Goal: Task Accomplishment & Management: Use online tool/utility

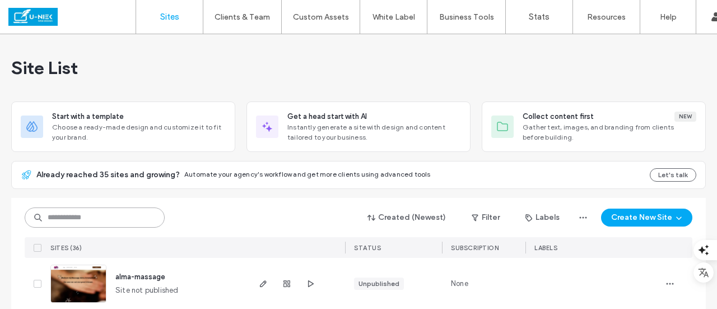
click at [105, 223] on input at bounding box center [95, 217] width 140 height 20
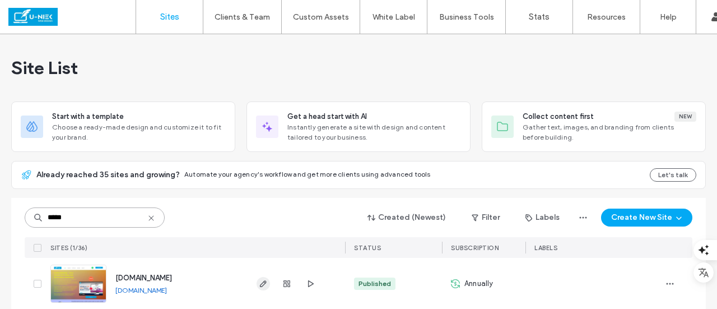
type input "*****"
click at [260, 286] on icon "button" at bounding box center [263, 283] width 9 height 9
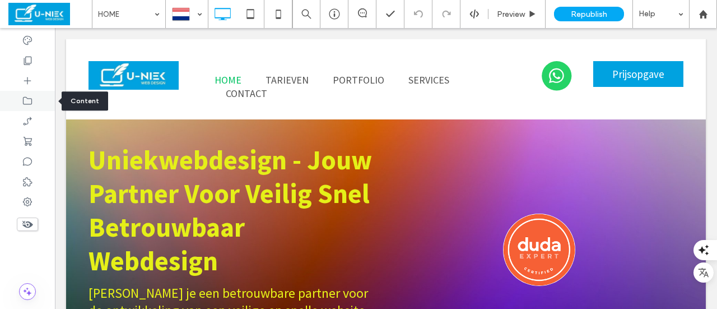
click at [29, 99] on use at bounding box center [27, 101] width 9 height 8
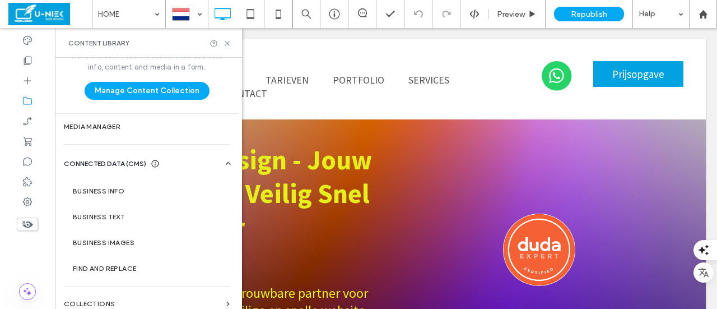
scroll to position [30, 0]
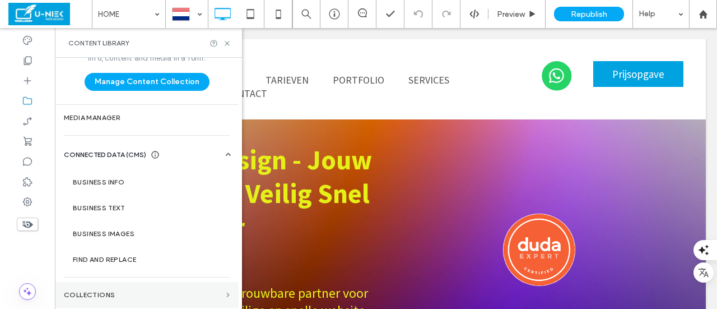
click at [226, 295] on span at bounding box center [227, 295] width 3 height 5
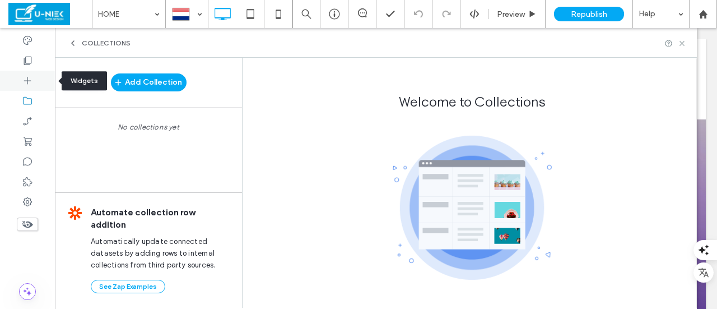
click at [27, 77] on icon at bounding box center [27, 80] width 11 height 11
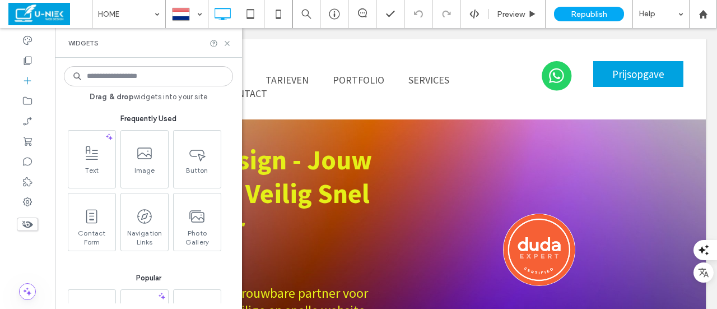
click at [11, 249] on div at bounding box center [27, 168] width 55 height 281
click at [228, 43] on icon at bounding box center [227, 43] width 8 height 8
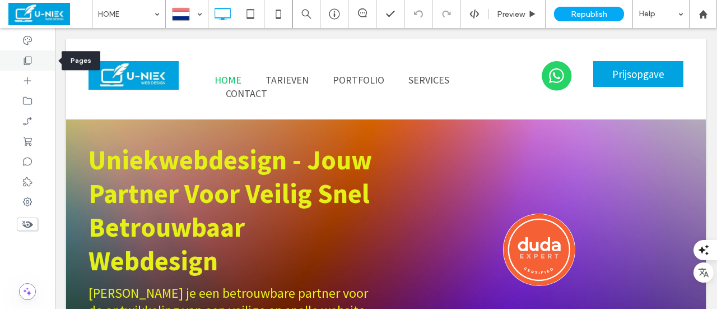
click at [29, 60] on icon at bounding box center [27, 60] width 11 height 11
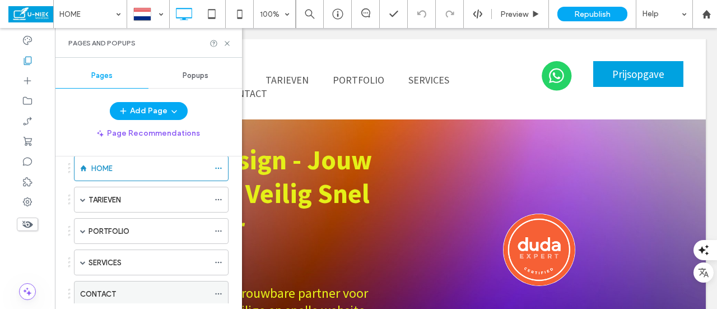
scroll to position [112, 0]
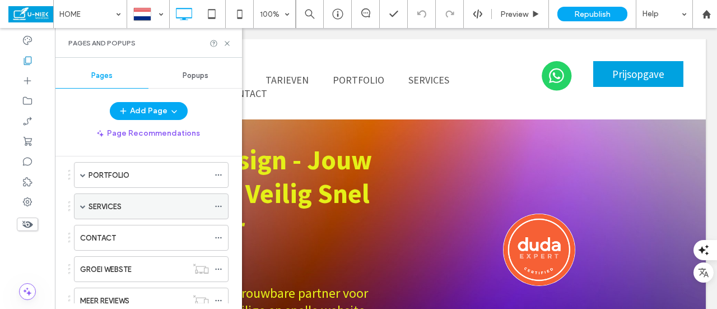
click at [221, 207] on icon at bounding box center [219, 206] width 8 height 8
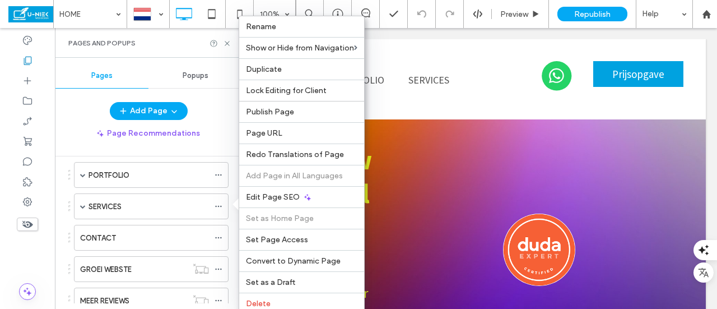
click at [13, 256] on div at bounding box center [27, 168] width 55 height 281
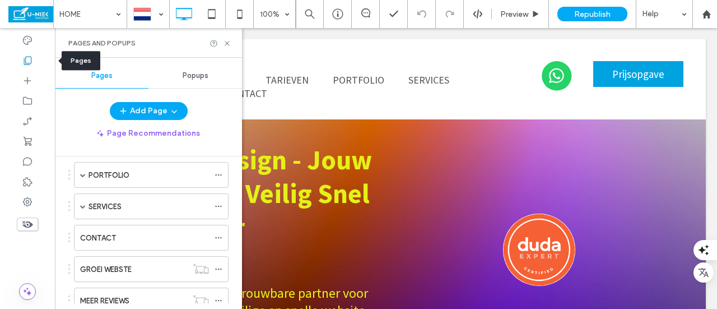
click at [27, 63] on use at bounding box center [28, 61] width 8 height 8
click at [29, 63] on icon at bounding box center [27, 60] width 11 height 11
click at [168, 106] on span "button" at bounding box center [173, 111] width 11 height 17
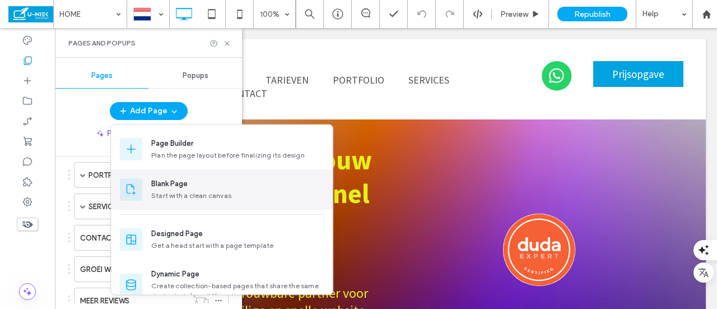
click at [169, 193] on div "Start with a clean canvas" at bounding box center [237, 196] width 173 height 10
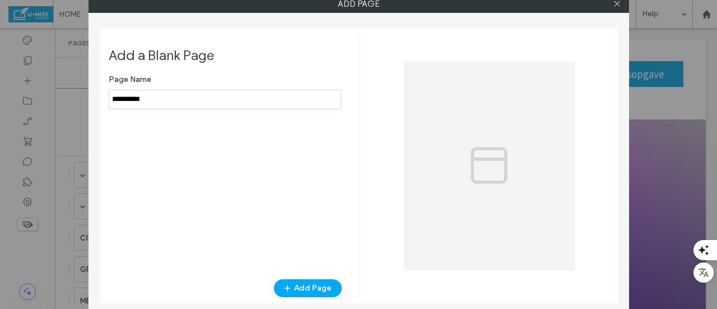
click at [160, 98] on input "notEmpty" at bounding box center [225, 100] width 233 height 20
drag, startPoint x: 152, startPoint y: 102, endPoint x: 40, endPoint y: 109, distance: 112.3
click at [40, 109] on div "Add Page Add a Blank Page Page Name Add Page" at bounding box center [358, 154] width 717 height 309
type input "**********"
click at [326, 285] on button "Add Page" at bounding box center [308, 288] width 68 height 18
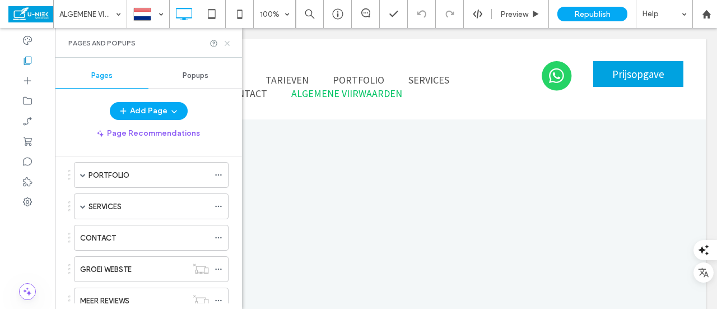
click at [228, 41] on icon at bounding box center [227, 43] width 8 height 8
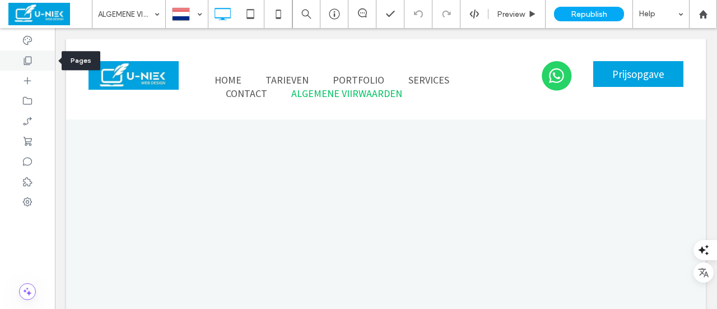
click at [30, 62] on icon at bounding box center [27, 60] width 11 height 11
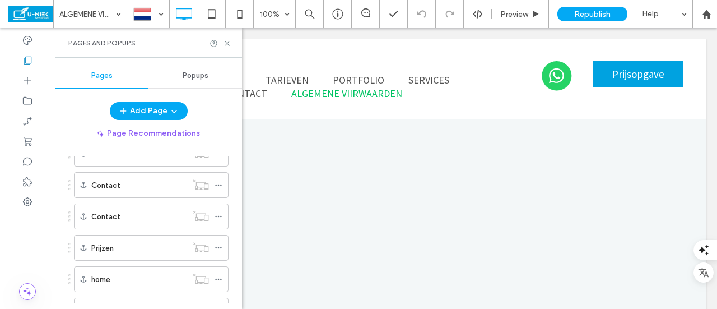
scroll to position [829, 0]
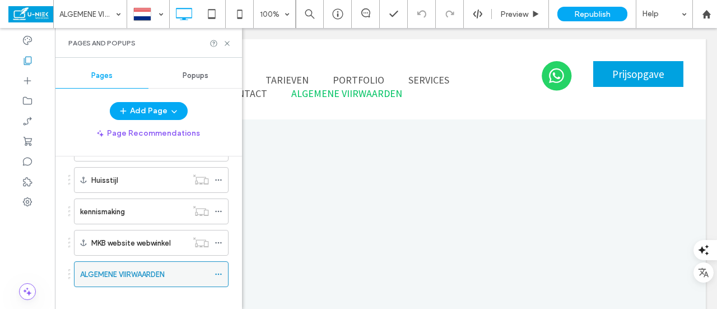
click at [217, 270] on icon at bounding box center [219, 274] width 8 height 8
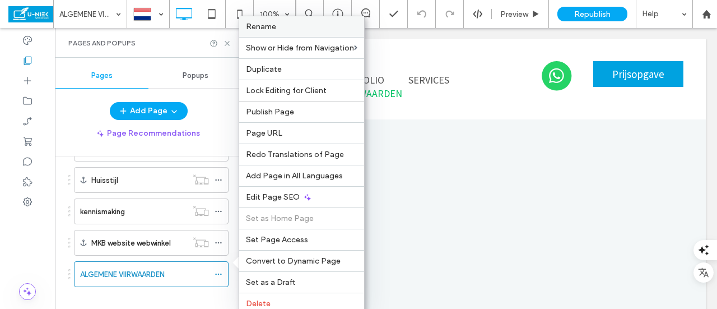
click at [272, 22] on span "Rename" at bounding box center [261, 27] width 30 height 10
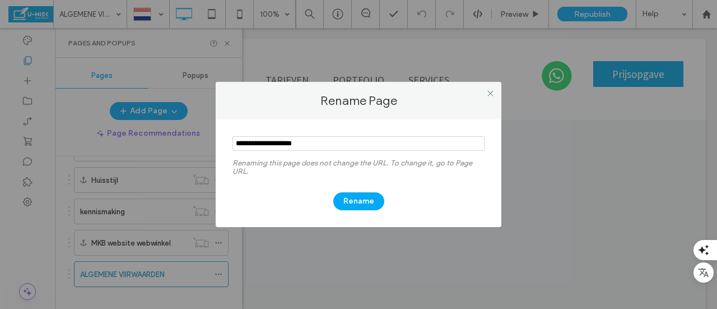
click at [280, 141] on input "notEmpty" at bounding box center [359, 143] width 252 height 15
type input "**********"
click at [362, 201] on button "Rename" at bounding box center [358, 201] width 51 height 18
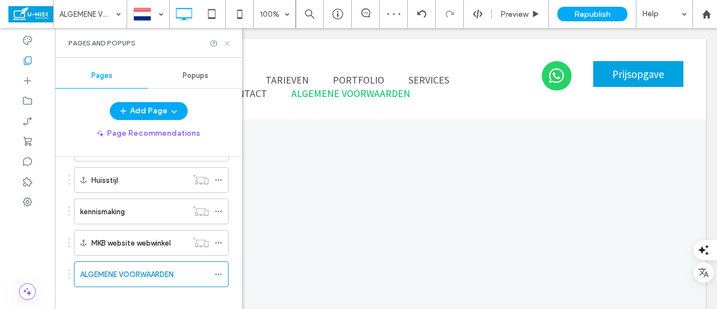
click at [229, 42] on icon at bounding box center [227, 43] width 8 height 8
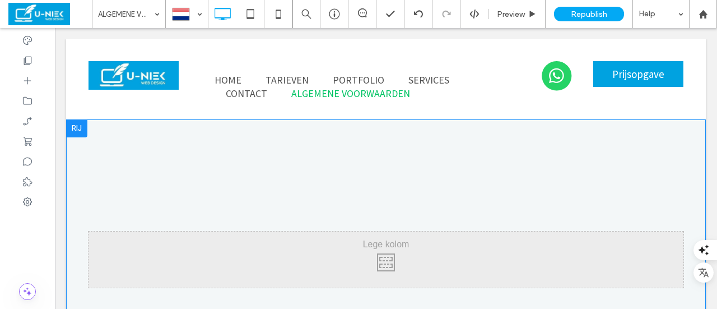
click at [76, 131] on div at bounding box center [76, 128] width 21 height 18
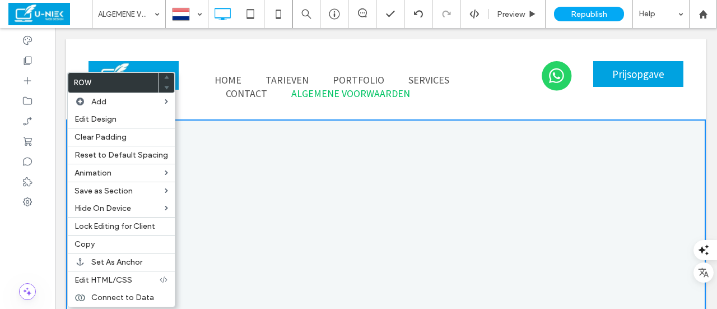
click at [22, 252] on div at bounding box center [27, 168] width 55 height 281
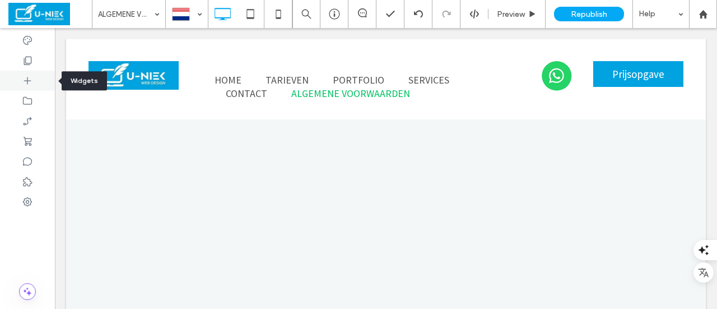
click at [27, 80] on use at bounding box center [27, 80] width 7 height 7
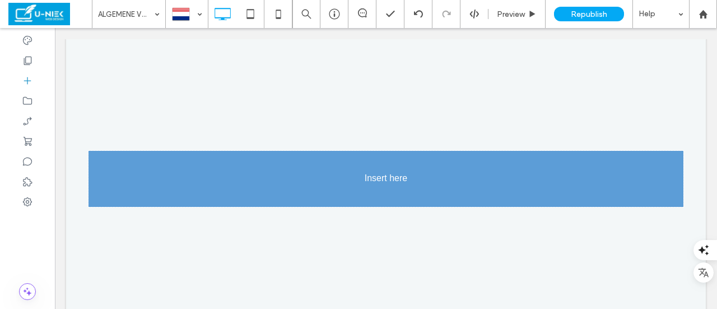
scroll to position [84, 0]
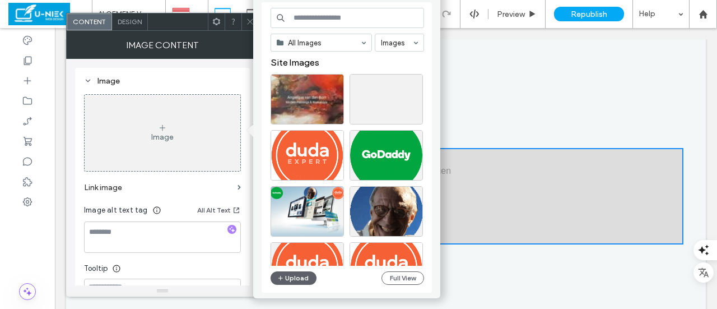
click at [163, 128] on icon at bounding box center [162, 127] width 9 height 9
click at [304, 274] on button "Upload" at bounding box center [294, 277] width 46 height 13
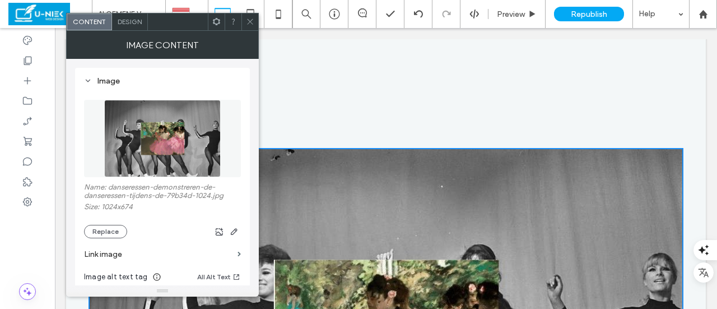
click at [254, 22] on div at bounding box center [250, 21] width 17 height 17
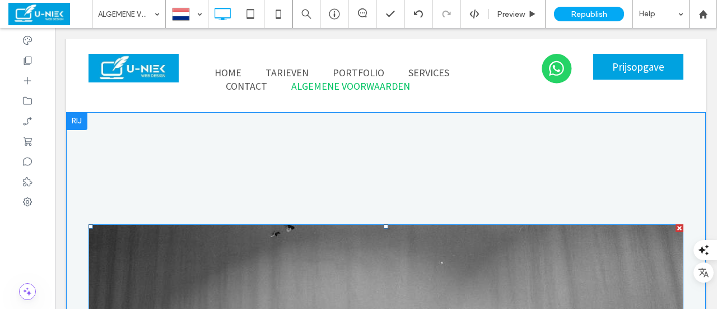
scroll to position [0, 0]
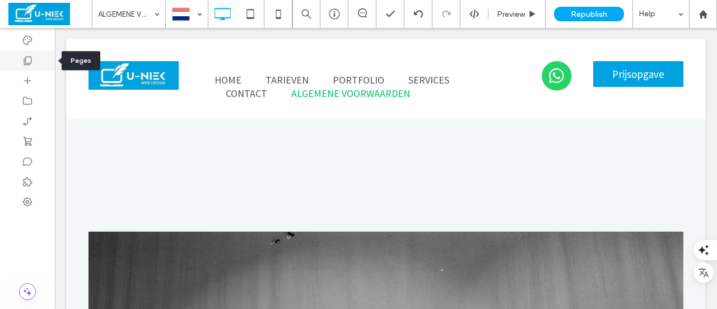
click at [26, 61] on icon at bounding box center [27, 60] width 11 height 11
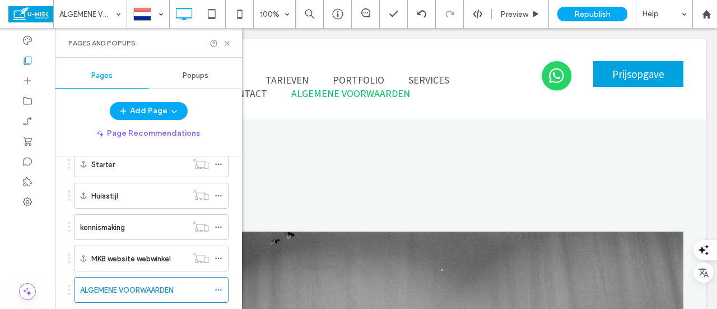
scroll to position [829, 0]
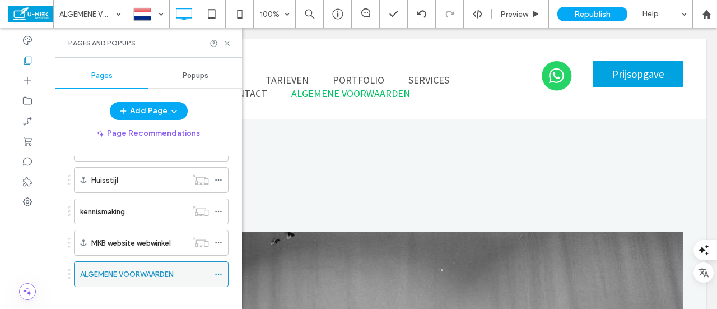
click at [223, 270] on icon at bounding box center [219, 274] width 8 height 8
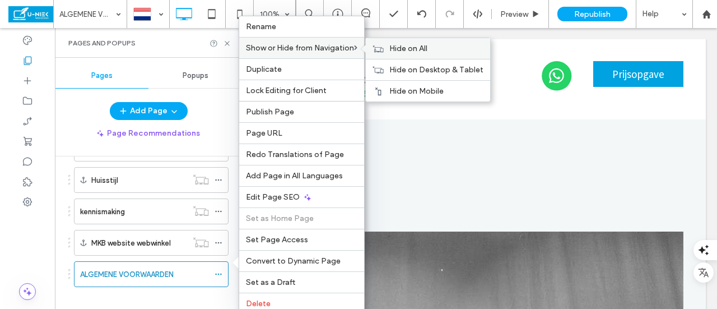
click at [390, 50] on div "Hide on All" at bounding box center [428, 48] width 124 height 21
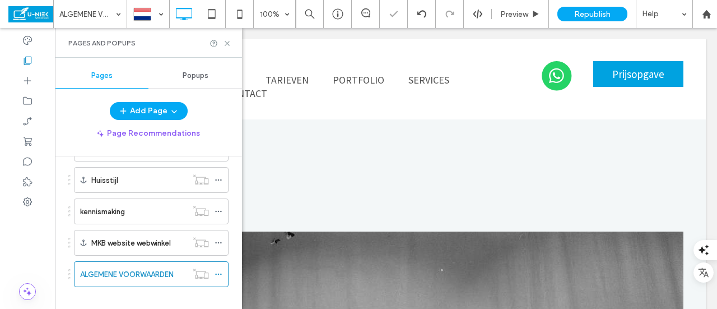
click at [36, 252] on div at bounding box center [27, 168] width 55 height 281
click at [227, 44] on icon at bounding box center [227, 43] width 8 height 8
